Goal: Task Accomplishment & Management: Use online tool/utility

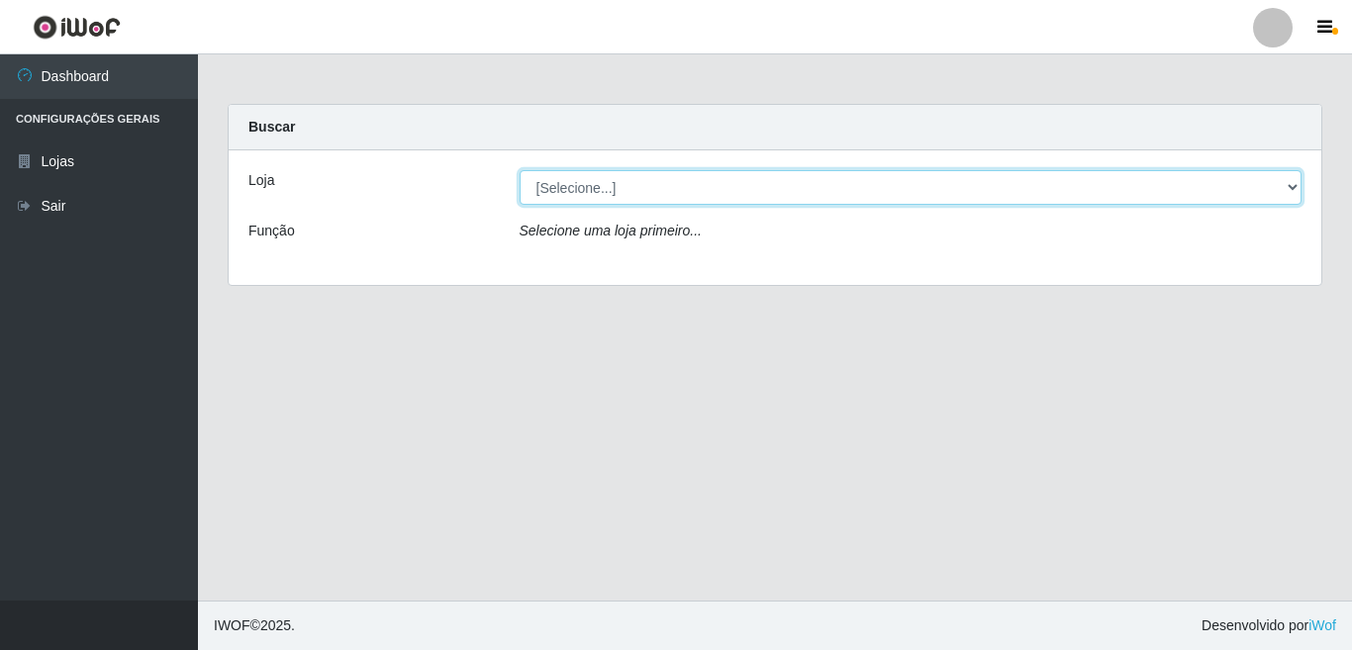
click at [1284, 186] on select "[Selecione...] Rede Potiguar 3 - [GEOGRAPHIC_DATA]" at bounding box center [911, 187] width 783 height 35
select select "103"
click at [520, 170] on select "[Selecione...] Rede Potiguar 3 - [GEOGRAPHIC_DATA]" at bounding box center [911, 187] width 783 height 35
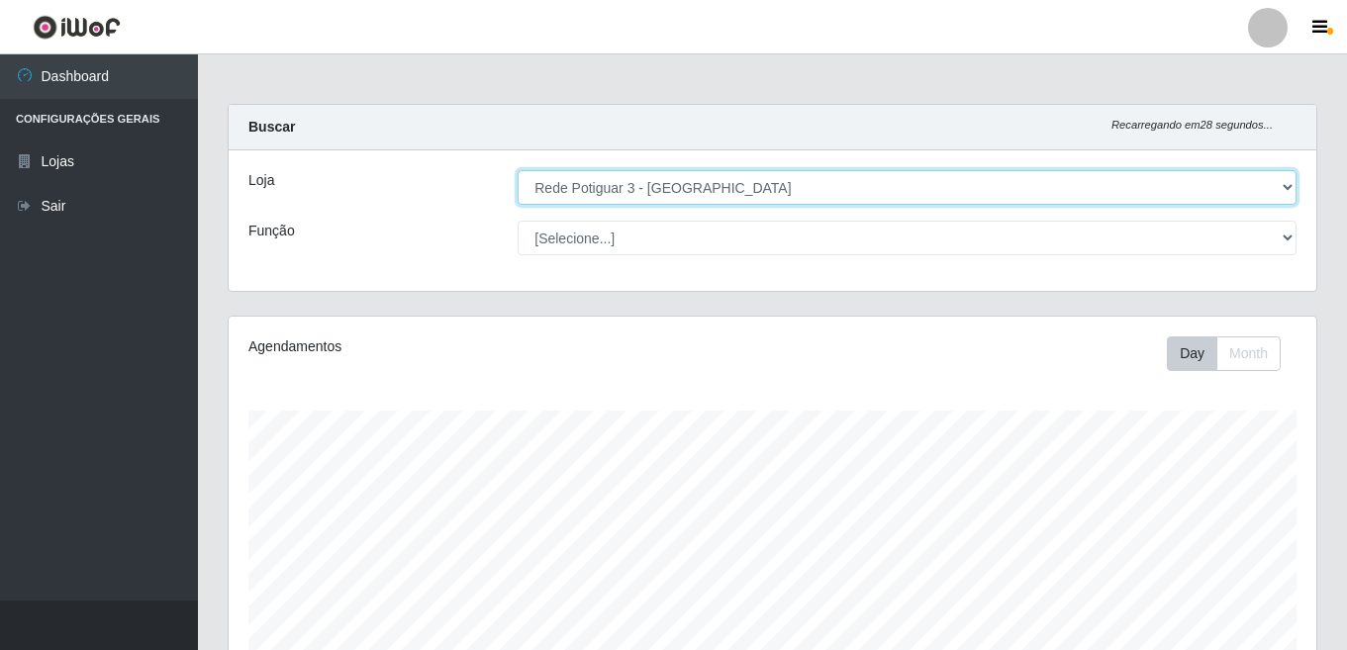
scroll to position [411, 1088]
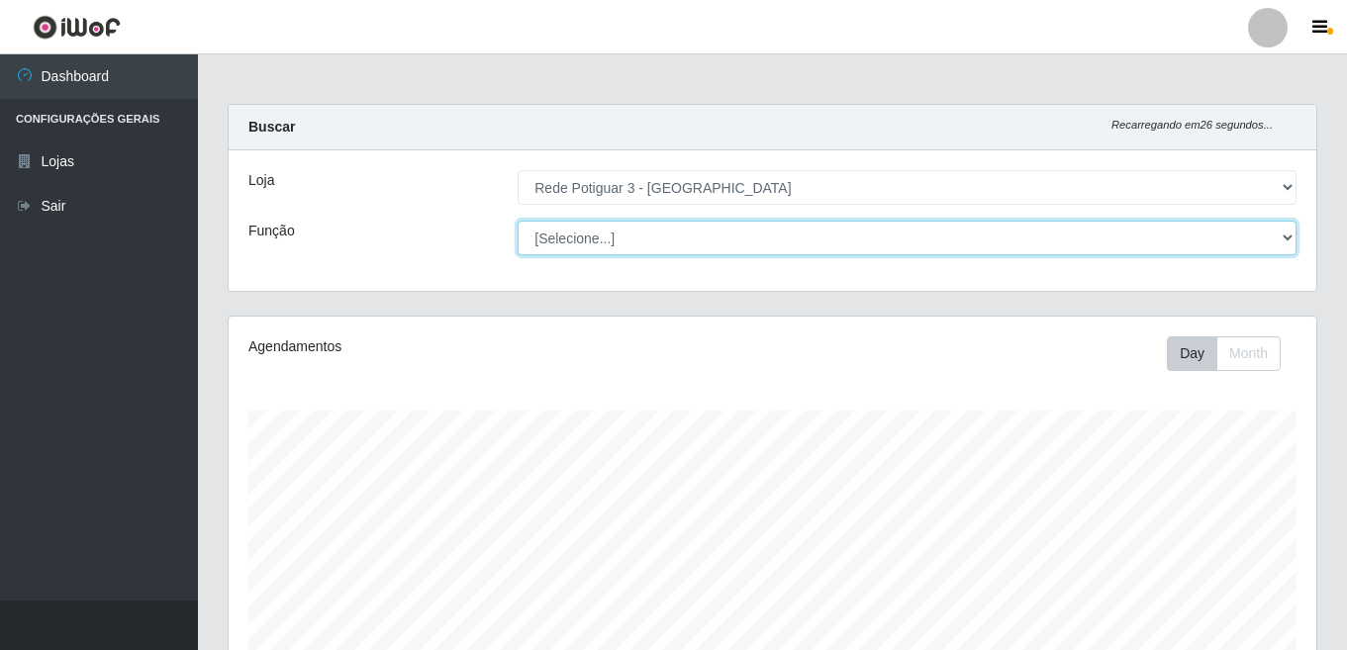
click at [1288, 237] on select "[Selecione...] ASG ASG + ASG ++ Balconista Embalador Repositor Repositor + Repo…" at bounding box center [907, 238] width 779 height 35
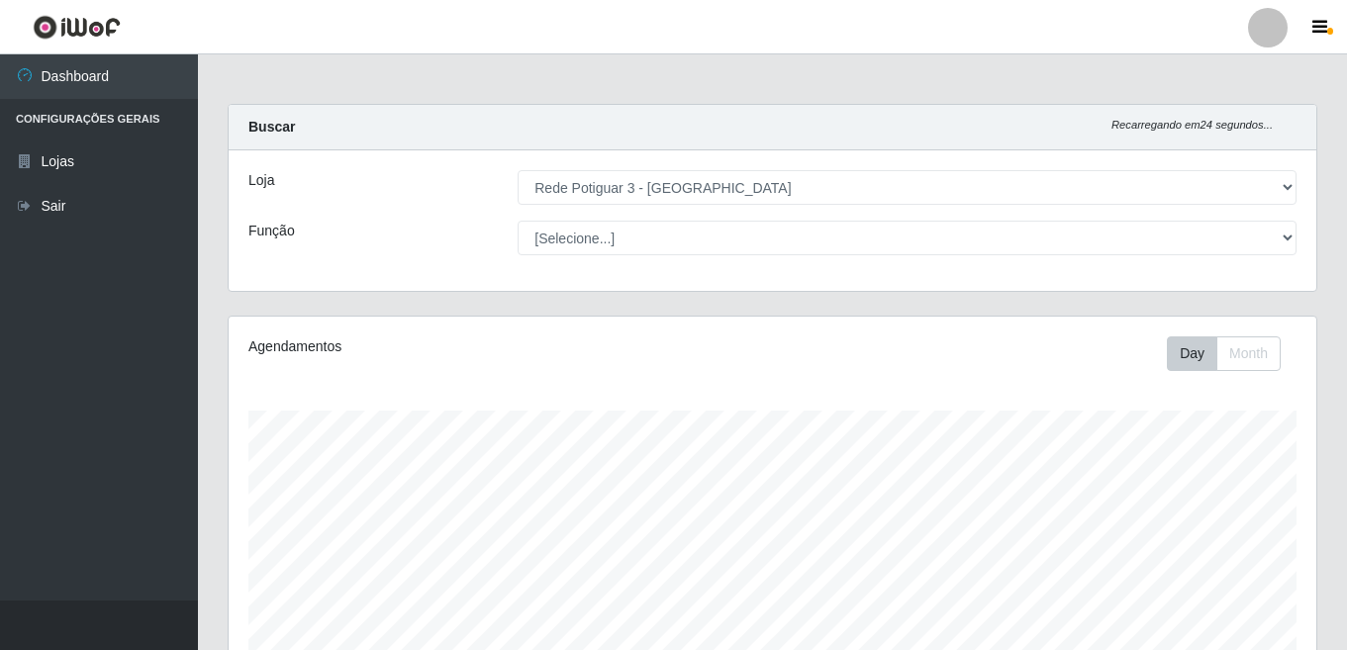
click at [436, 141] on div "Buscar Recarregando em 24 segundos..." at bounding box center [773, 128] width 1088 height 46
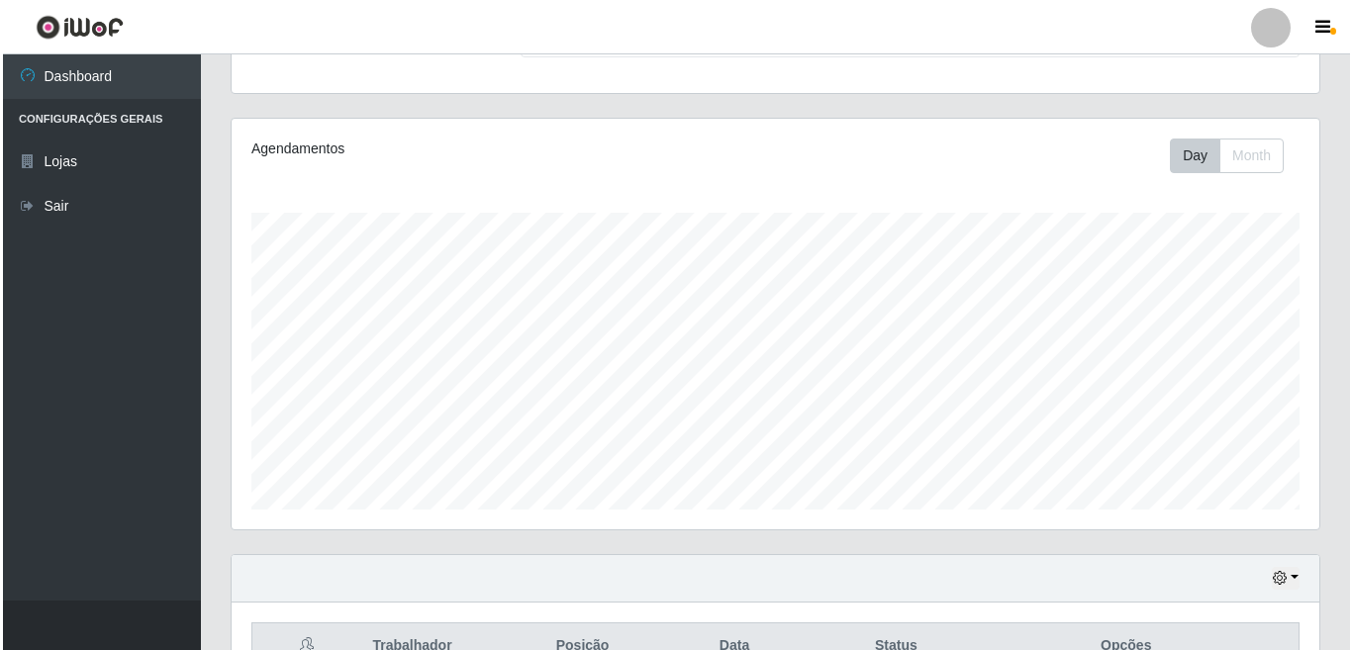
scroll to position [400, 0]
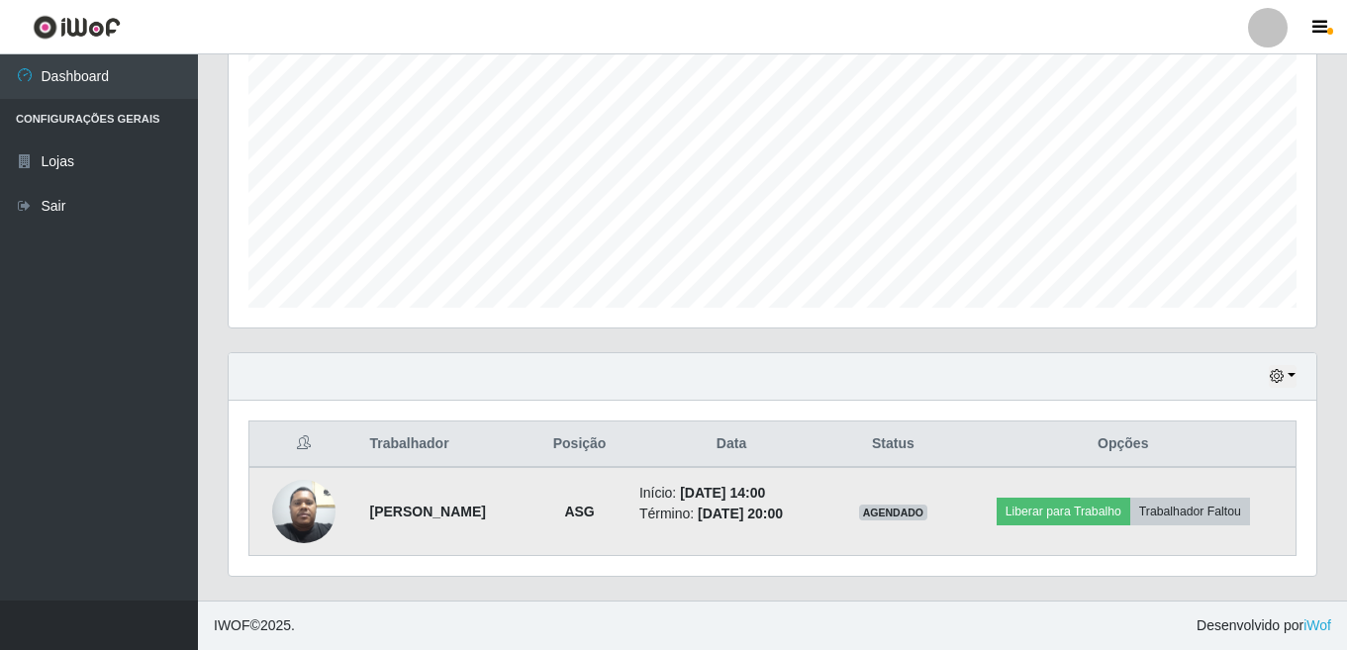
click at [305, 511] on img at bounding box center [303, 511] width 63 height 84
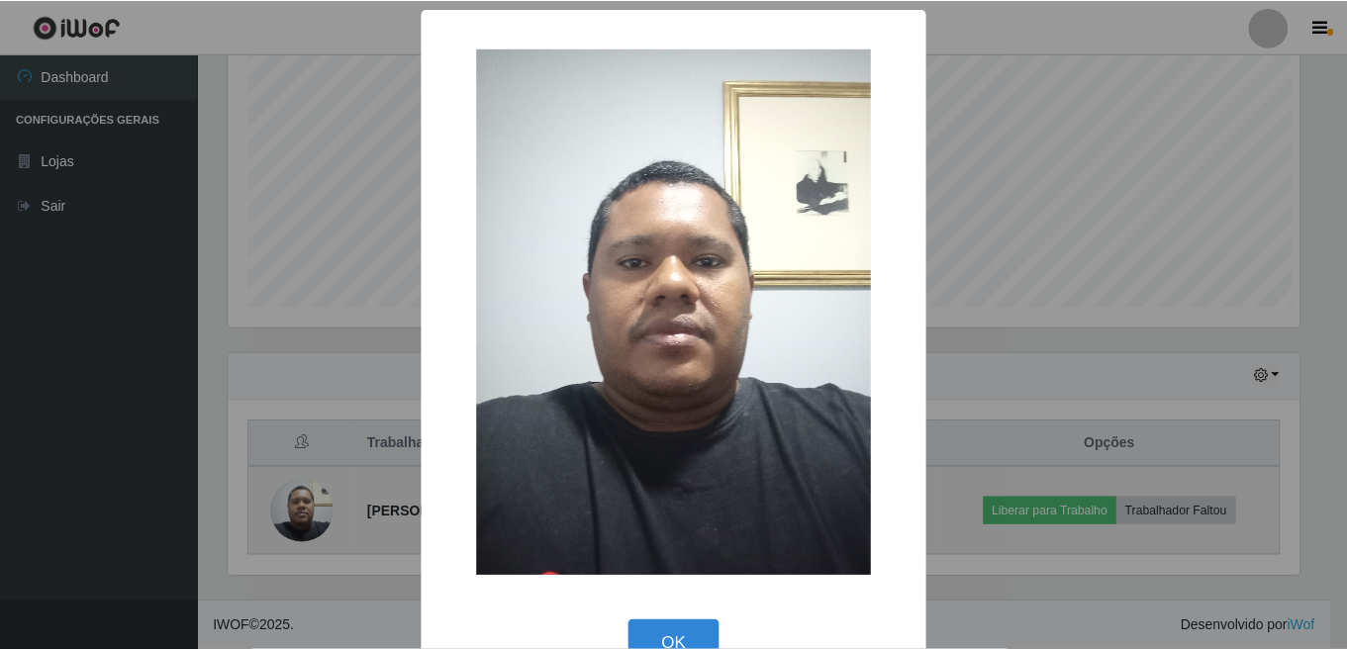
scroll to position [411, 1076]
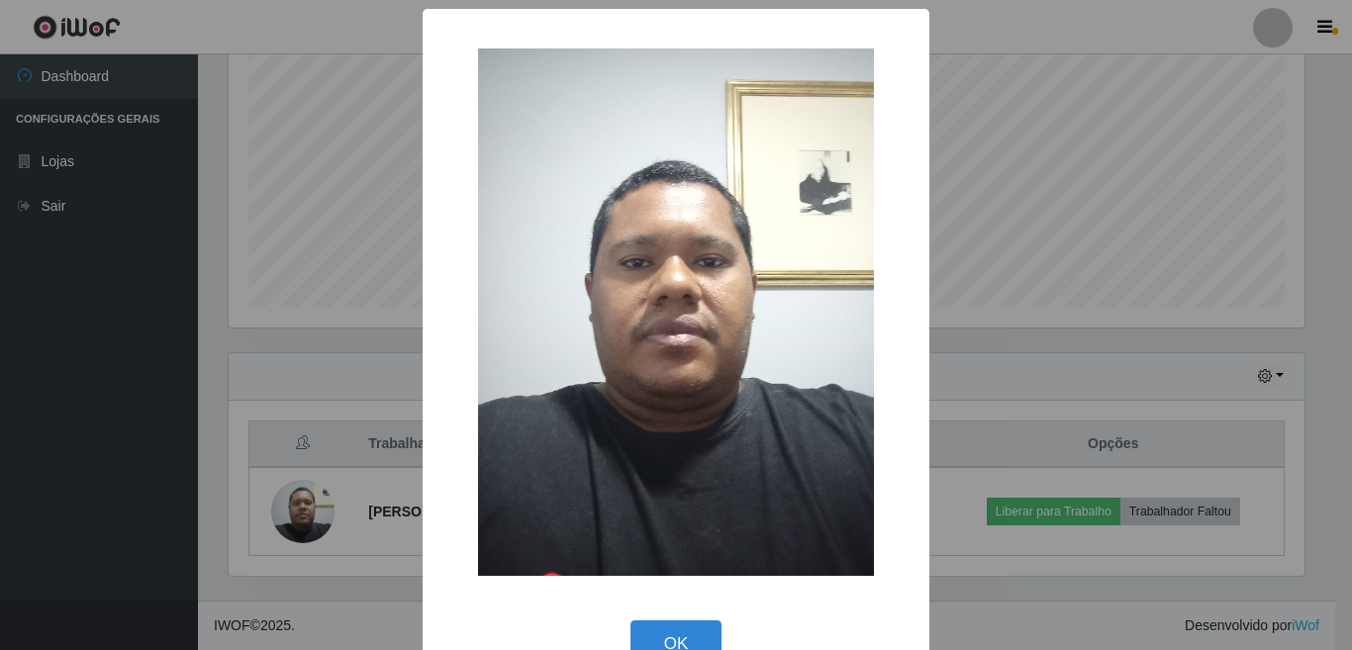
click at [150, 428] on div "× OK Cancel" at bounding box center [676, 325] width 1352 height 650
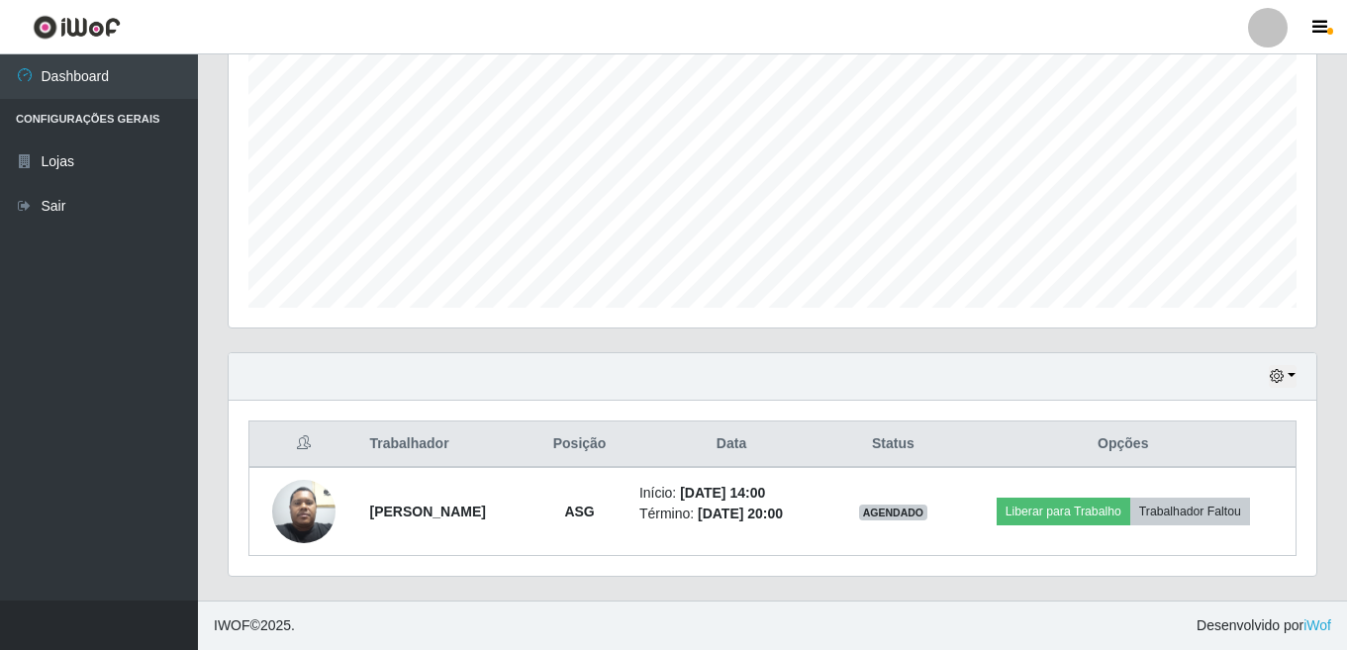
scroll to position [411, 1088]
click at [1290, 376] on button "button" at bounding box center [1283, 376] width 28 height 23
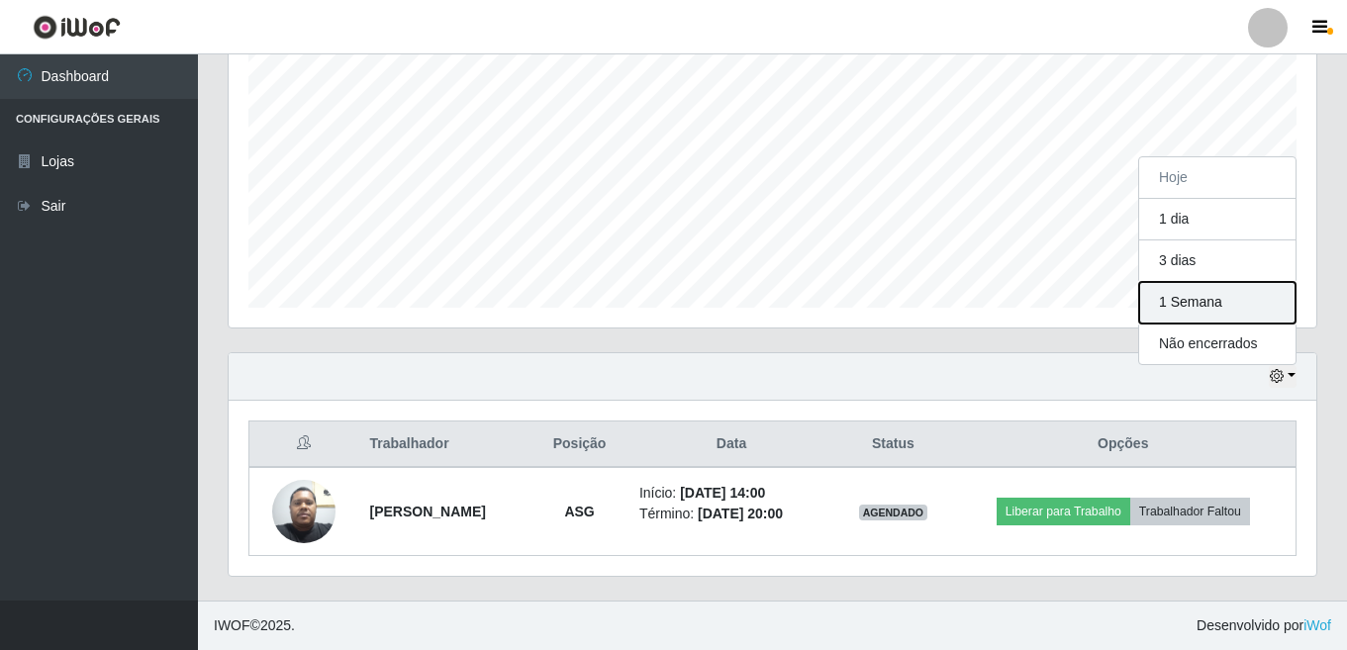
click at [1191, 303] on button "1 Semana" at bounding box center [1218, 303] width 156 height 42
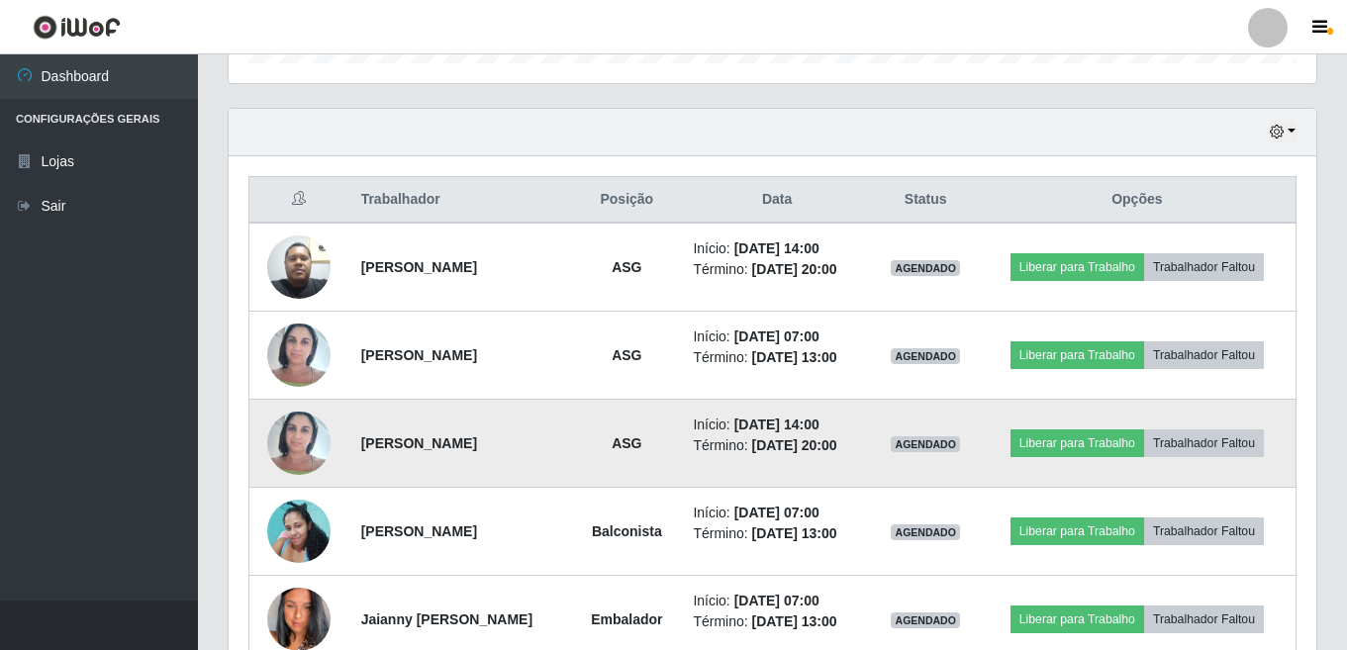
scroll to position [643, 0]
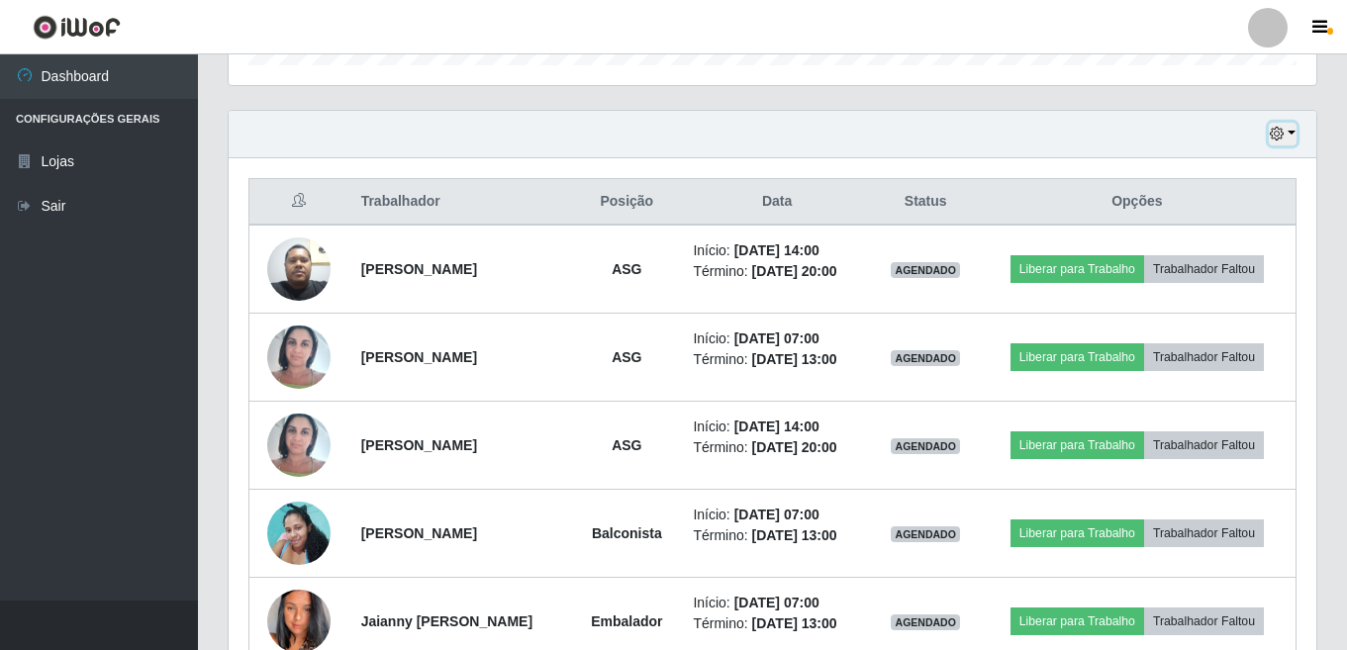
click at [1296, 135] on button "button" at bounding box center [1283, 134] width 28 height 23
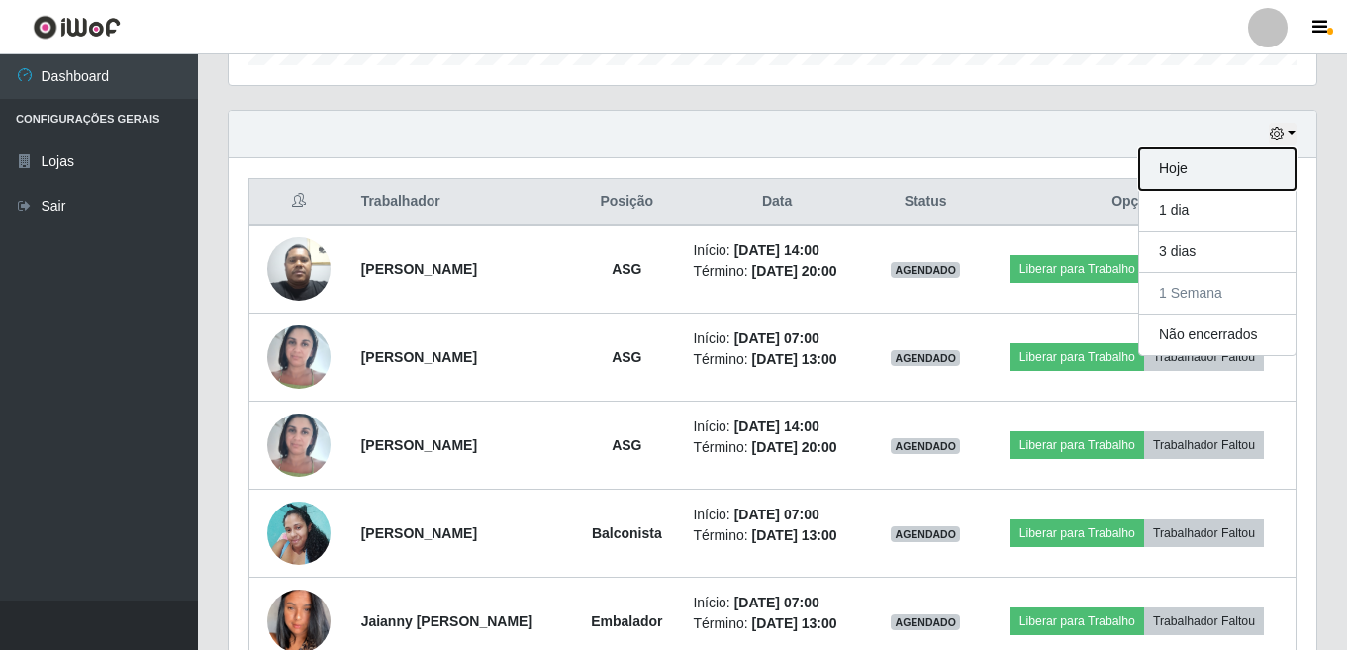
click at [1179, 169] on button "Hoje" at bounding box center [1218, 170] width 156 height 42
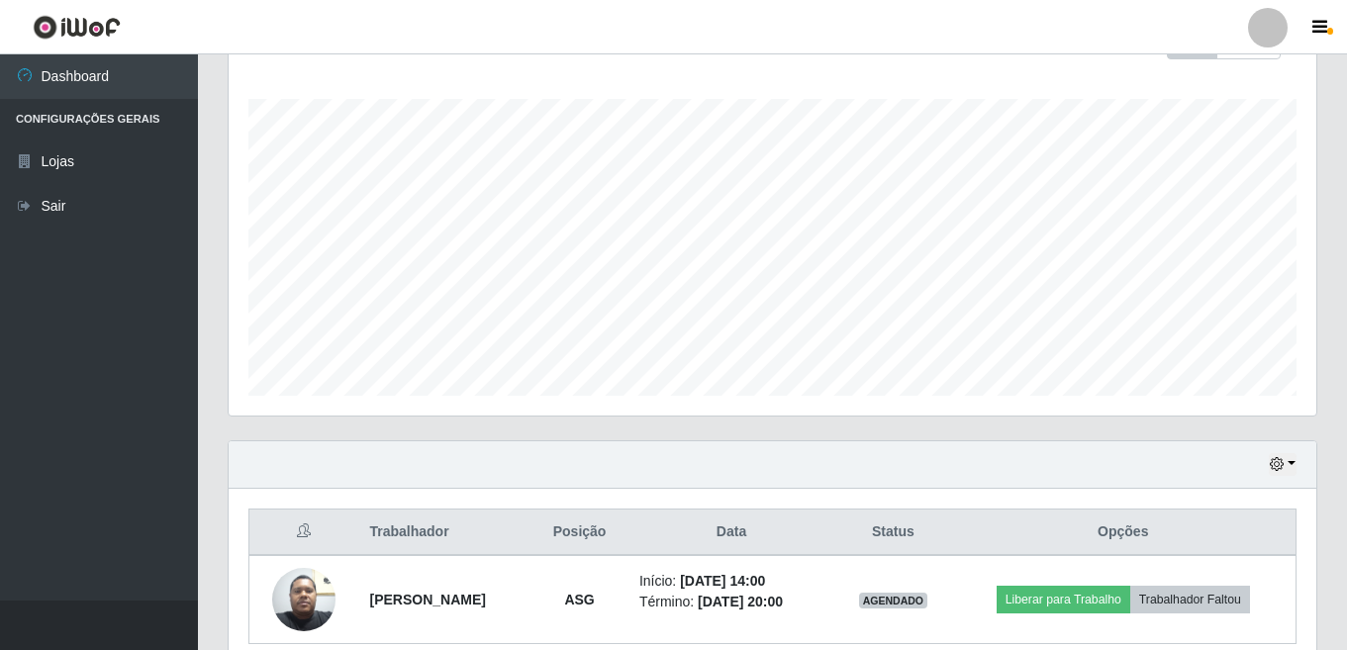
scroll to position [400, 0]
